Goal: Task Accomplishment & Management: Complete application form

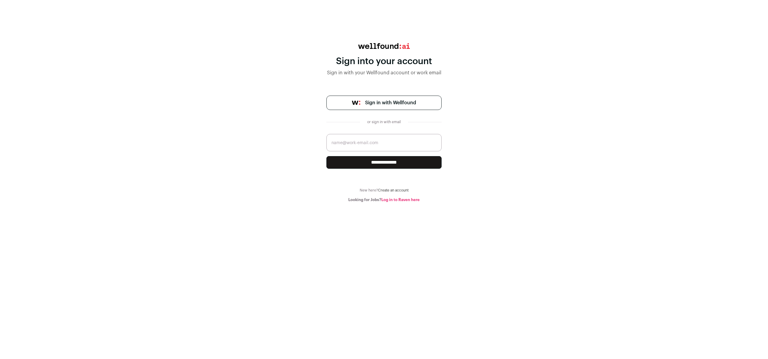
click at [326, 134] on div at bounding box center [326, 134] width 0 height 0
click at [295, 123] on div "**********" at bounding box center [384, 122] width 768 height 159
click at [404, 102] on span "Sign in with Wellfound" at bounding box center [390, 102] width 51 height 7
